Goal: Task Accomplishment & Management: Manage account settings

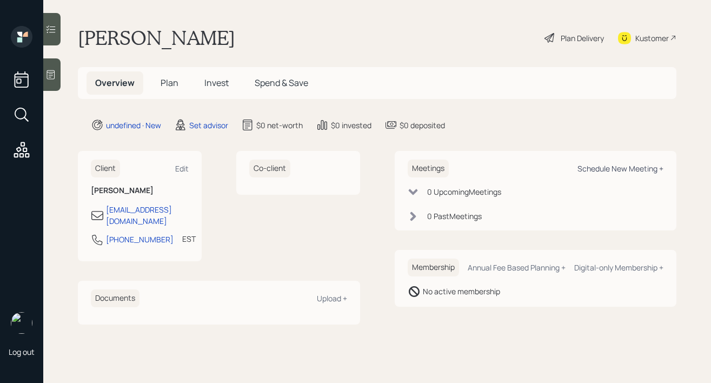
click at [596, 167] on div "Schedule New Meeting +" at bounding box center [621, 168] width 86 height 10
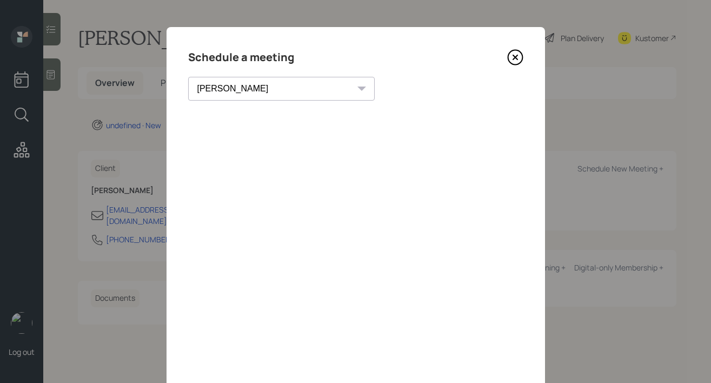
click at [241, 85] on select "[PERSON_NAME] [PERSON_NAME] [PERSON_NAME] [PERSON_NAME] [PERSON_NAME] [PERSON_N…" at bounding box center [281, 89] width 187 height 24
click at [188, 77] on select "[PERSON_NAME] [PERSON_NAME] [PERSON_NAME] [PERSON_NAME] [PERSON_NAME] [PERSON_N…" at bounding box center [281, 89] width 187 height 24
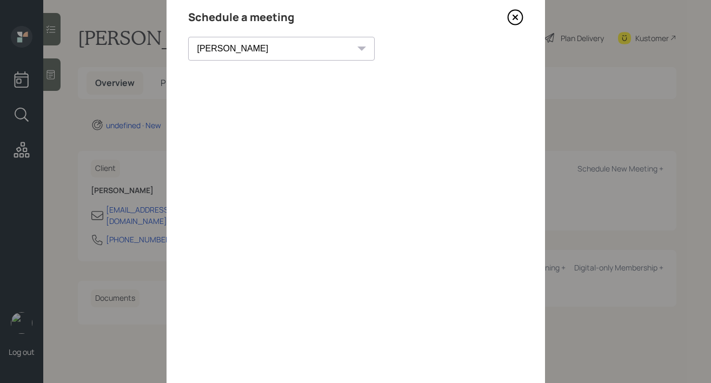
scroll to position [39, 0]
click at [232, 47] on select "[PERSON_NAME] [PERSON_NAME] [PERSON_NAME] [PERSON_NAME] [PERSON_NAME] [PERSON_N…" at bounding box center [281, 50] width 187 height 24
click at [188, 38] on select "[PERSON_NAME] [PERSON_NAME] [PERSON_NAME] [PERSON_NAME] [PERSON_NAME] [PERSON_N…" at bounding box center [281, 50] width 187 height 24
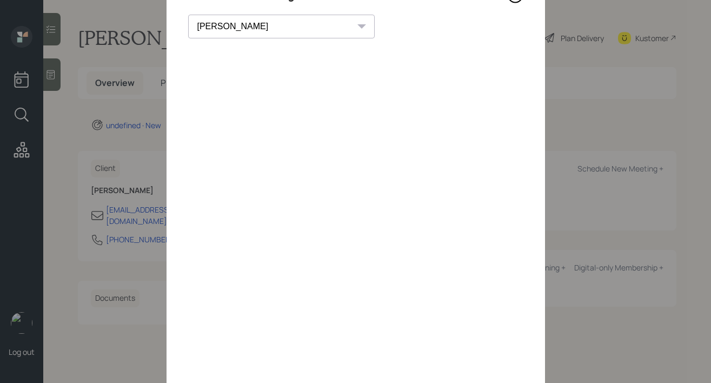
scroll to position [80, 0]
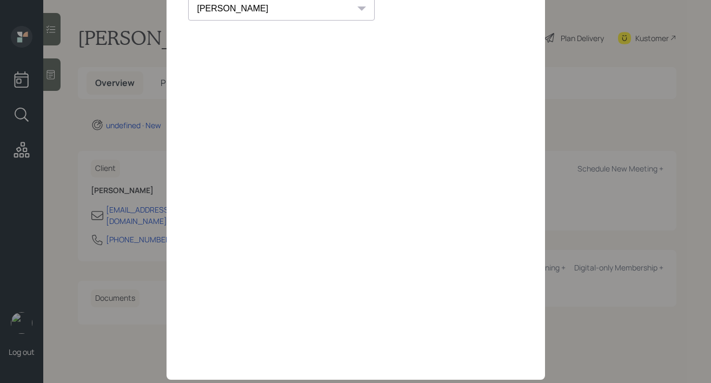
click at [224, 9] on select "[PERSON_NAME] [PERSON_NAME] [PERSON_NAME] [PERSON_NAME] [PERSON_NAME] [PERSON_N…" at bounding box center [281, 9] width 187 height 24
select select "round-[PERSON_NAME]"
click at [188, 0] on select "[PERSON_NAME] [PERSON_NAME] [PERSON_NAME] [PERSON_NAME] [PERSON_NAME] [PERSON_N…" at bounding box center [281, 12] width 187 height 24
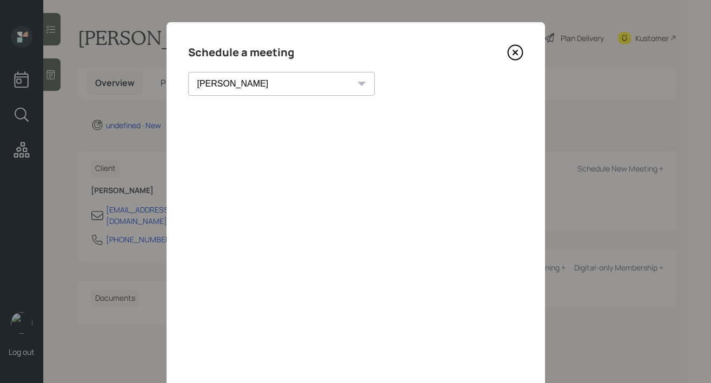
scroll to position [0, 0]
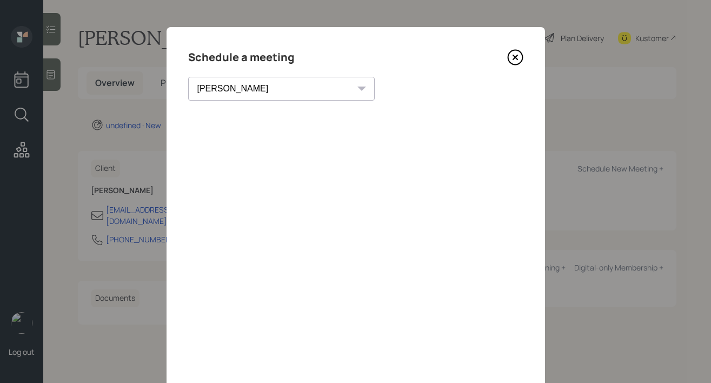
click at [522, 55] on icon at bounding box center [515, 57] width 15 height 15
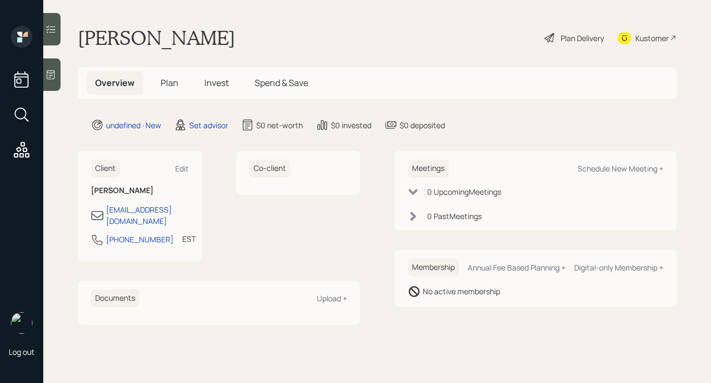
click at [59, 78] on div at bounding box center [51, 74] width 17 height 32
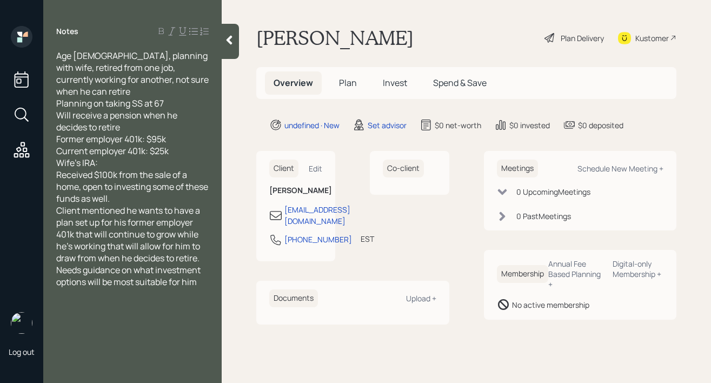
click at [161, 185] on div "Received $100k from the sale of a home, open to investing some of these funds a…" at bounding box center [132, 187] width 153 height 36
click at [228, 33] on div at bounding box center [230, 41] width 17 height 35
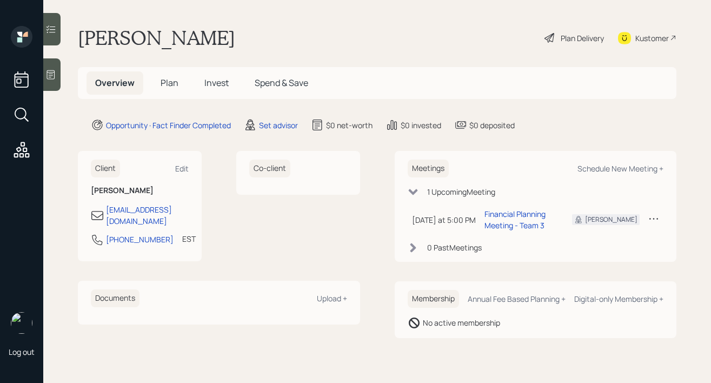
click at [50, 83] on div at bounding box center [51, 74] width 17 height 32
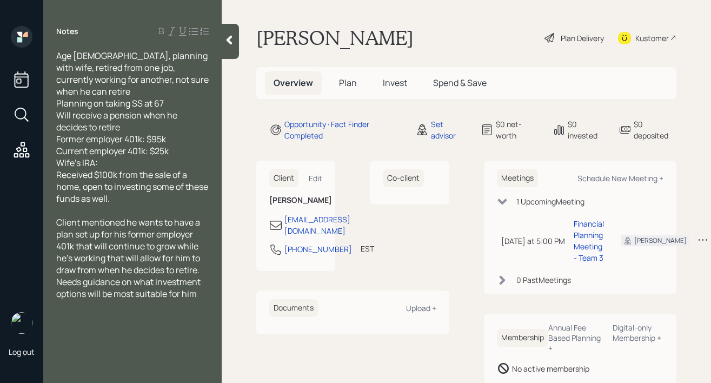
click at [223, 39] on div at bounding box center [230, 41] width 17 height 35
